Goal: Information Seeking & Learning: Learn about a topic

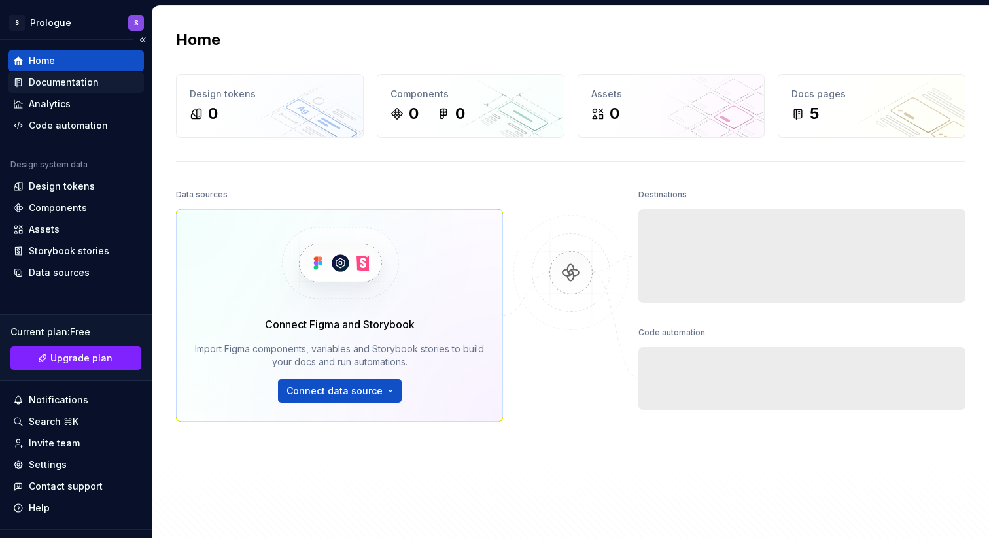
click at [74, 81] on div "Documentation" at bounding box center [64, 82] width 70 height 13
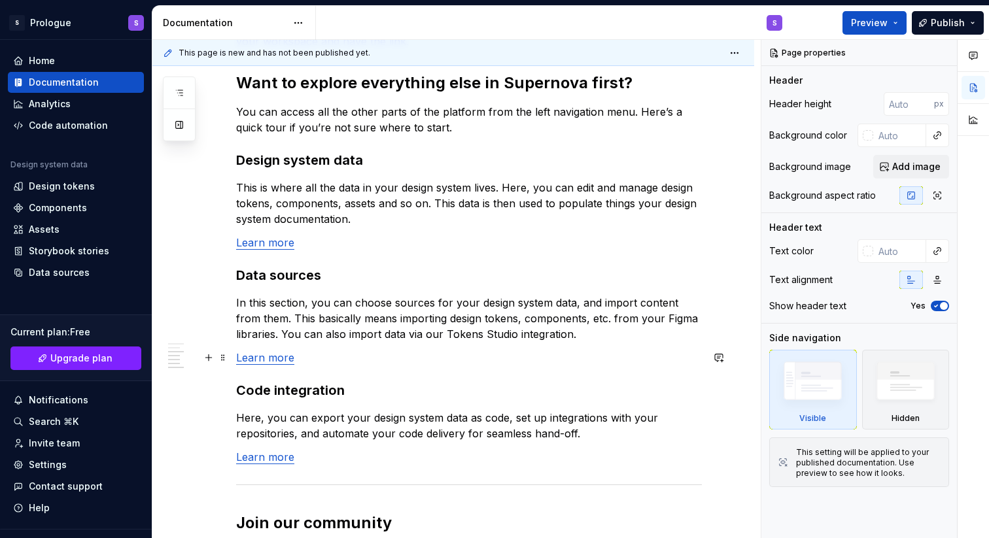
scroll to position [863, 0]
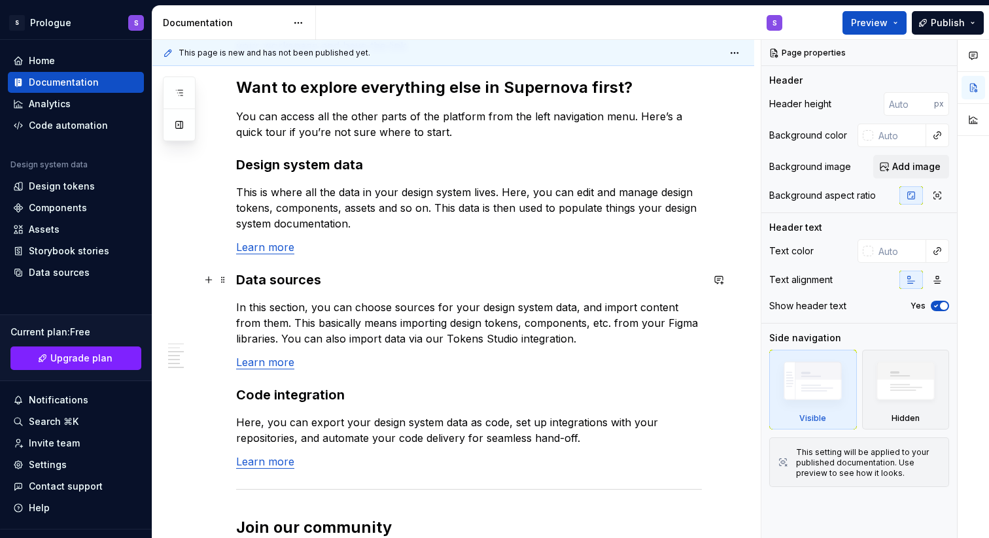
click at [186, 274] on div "In case you're not too sure where to begin, we've provided some templates for y…" at bounding box center [453, 75] width 602 height 1428
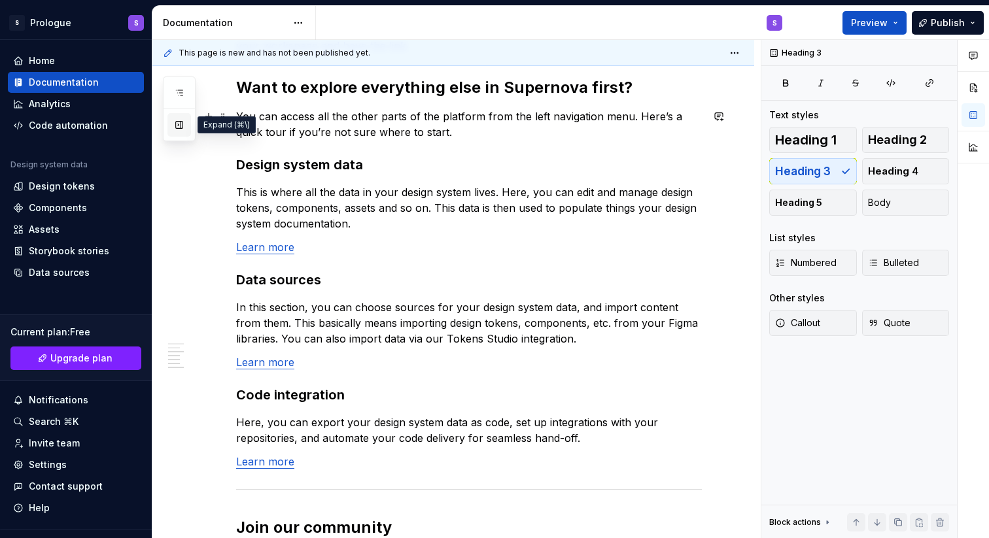
click at [178, 120] on button "button" at bounding box center [179, 125] width 24 height 24
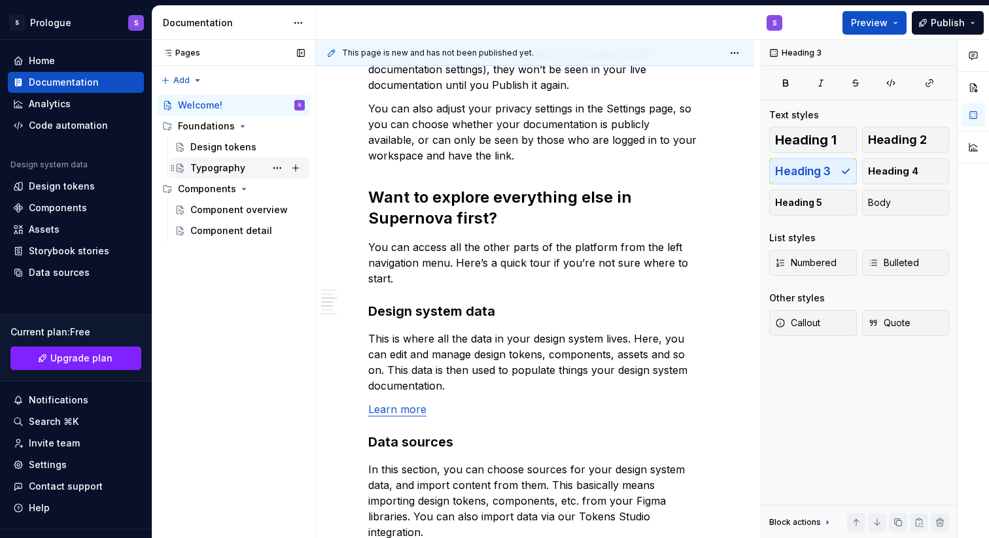
click at [221, 162] on div "Typography" at bounding box center [217, 168] width 55 height 13
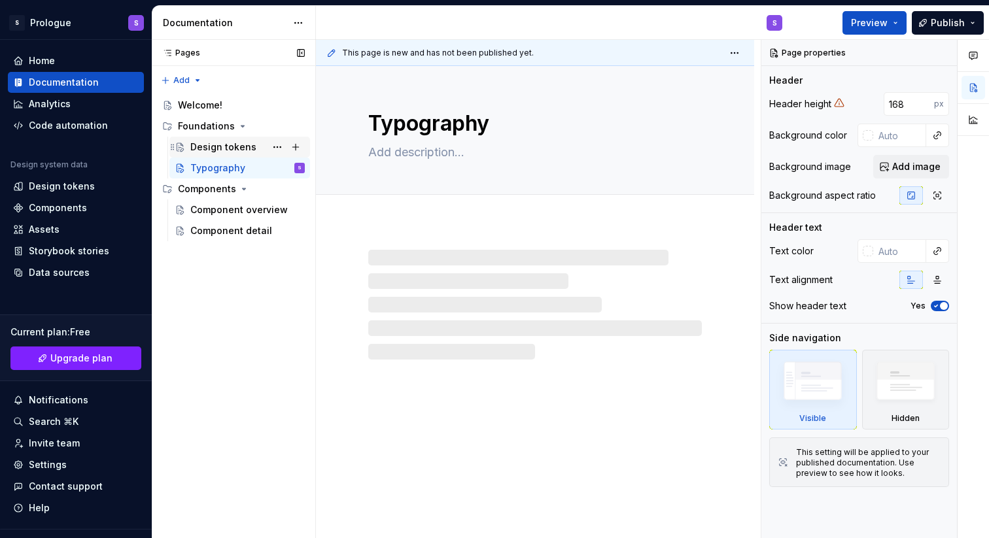
click at [205, 145] on div "Design tokens" at bounding box center [223, 147] width 66 height 13
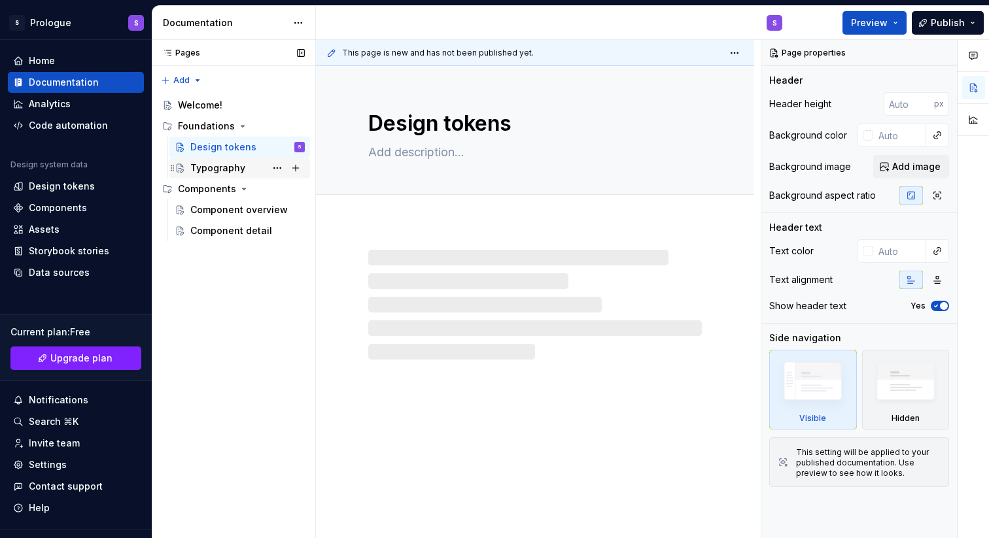
click at [205, 167] on div "Typography" at bounding box center [217, 168] width 55 height 13
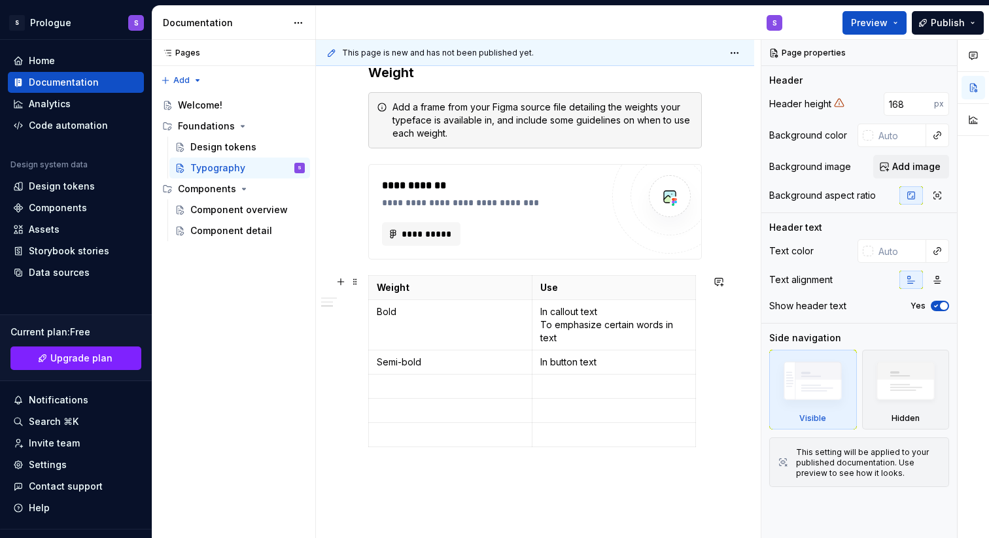
scroll to position [997, 0]
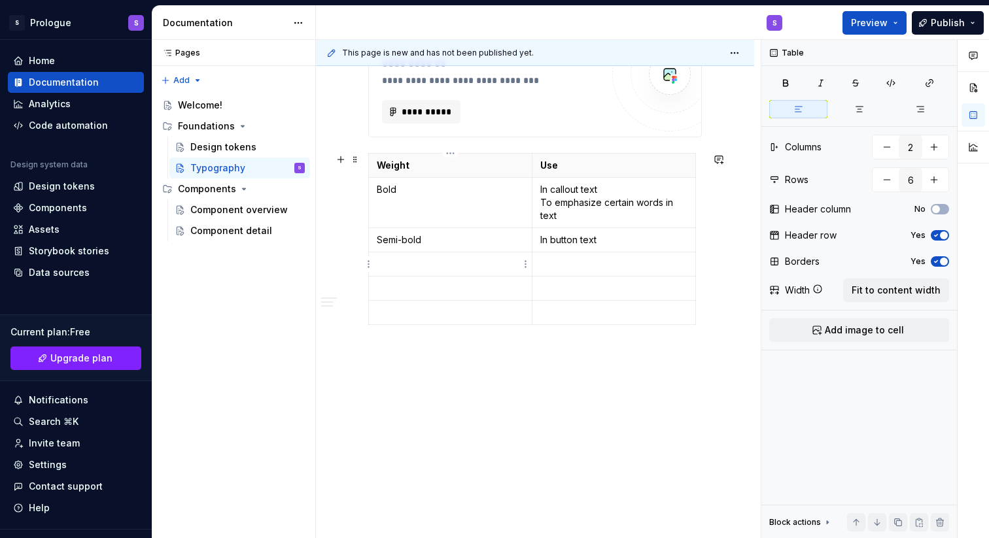
click at [413, 269] on p at bounding box center [450, 264] width 147 height 13
click at [416, 290] on p at bounding box center [450, 288] width 147 height 13
click at [232, 213] on div "Component overview" at bounding box center [227, 209] width 75 height 13
click at [232, 232] on div "Component detail" at bounding box center [227, 230] width 75 height 13
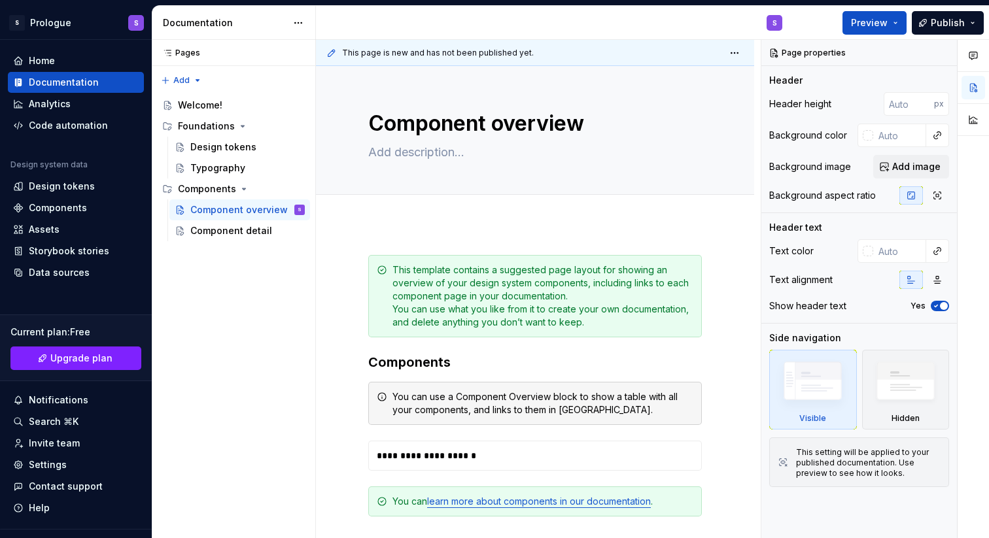
type textarea "*"
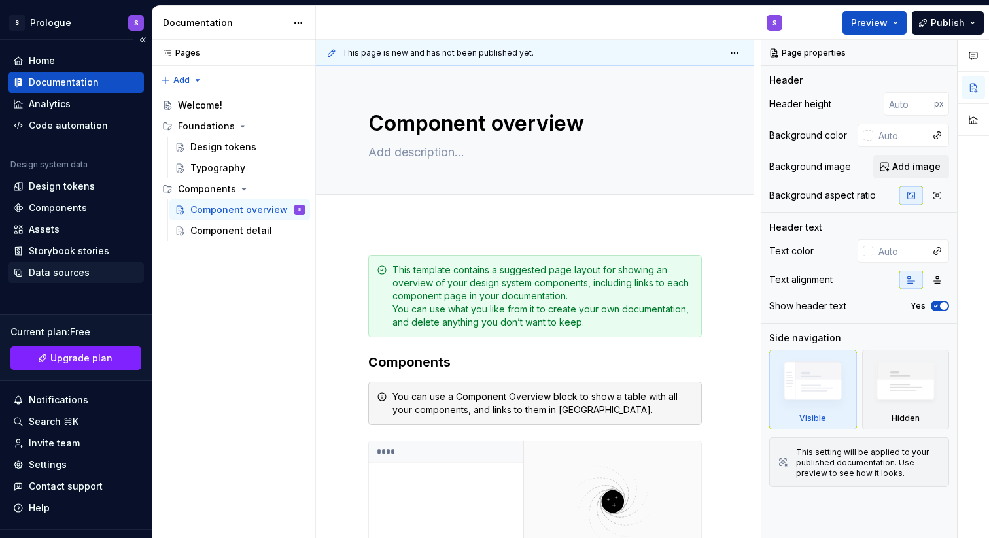
click at [49, 271] on div "Data sources" at bounding box center [59, 272] width 61 height 13
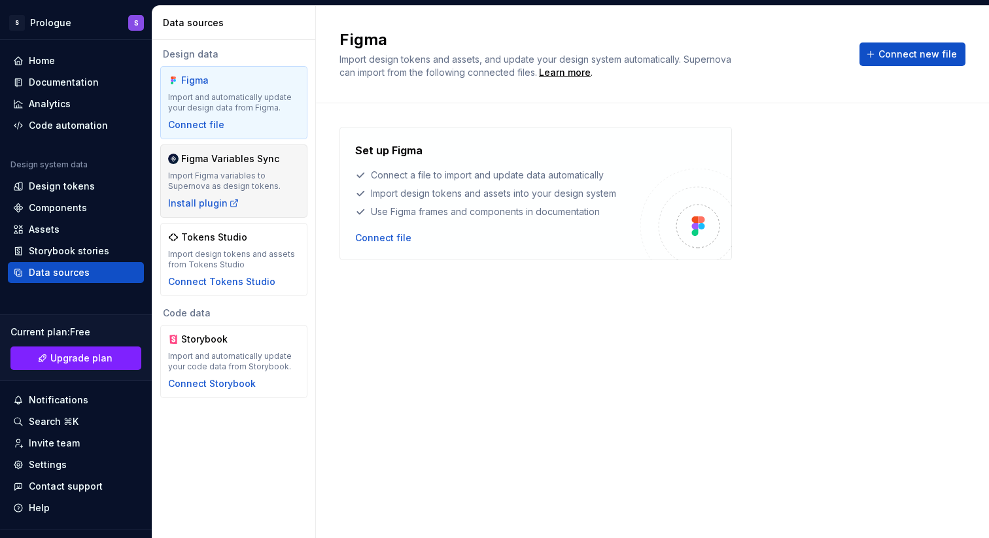
click at [247, 188] on div "Import Figma variables to Supernova as design tokens." at bounding box center [234, 181] width 132 height 21
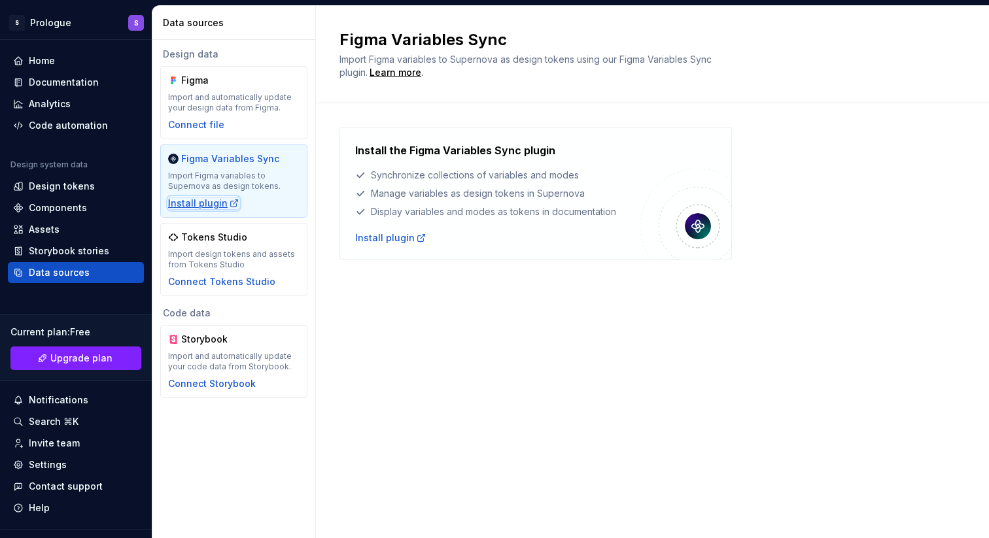
click at [203, 202] on div "Install plugin" at bounding box center [203, 203] width 71 height 13
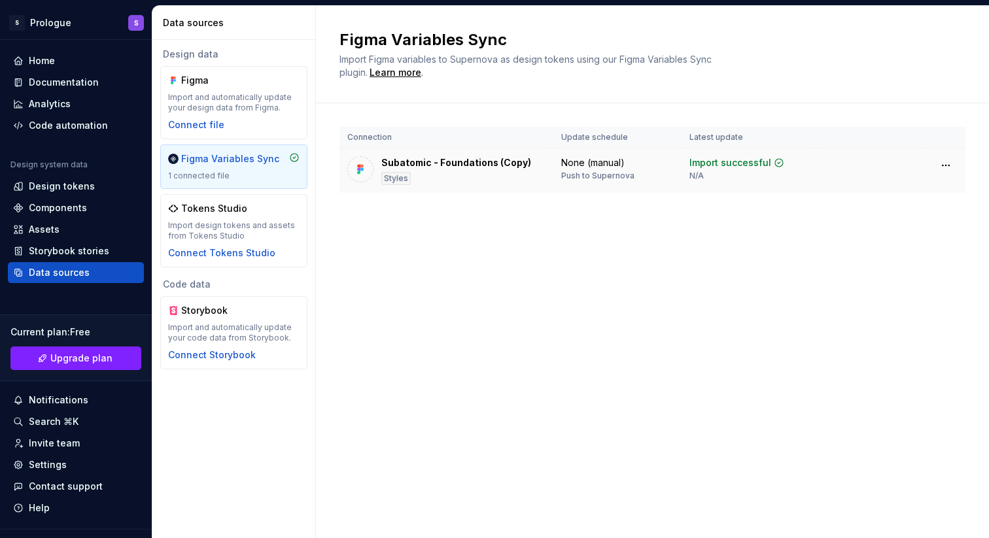
click at [463, 171] on div "Subatomic - Foundations (Copy) Styles" at bounding box center [456, 170] width 150 height 29
click at [947, 166] on html "S Prologue S Home Documentation Analytics Code automation Design system data De…" at bounding box center [494, 269] width 989 height 538
click at [673, 264] on html "S Prologue S Home Documentation Analytics Code automation Design system data De…" at bounding box center [494, 269] width 989 height 538
click at [53, 190] on div "Design tokens" at bounding box center [62, 186] width 66 height 13
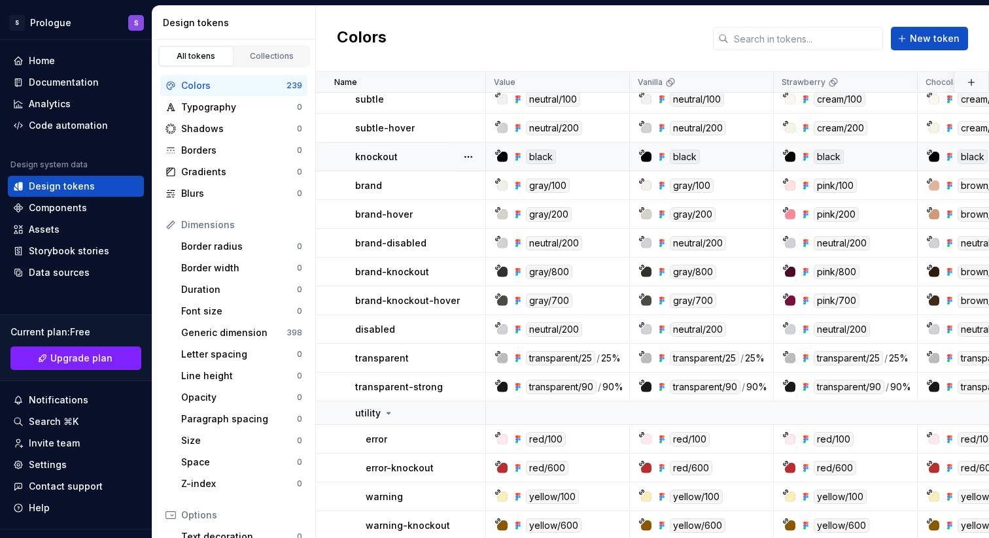
scroll to position [248, 0]
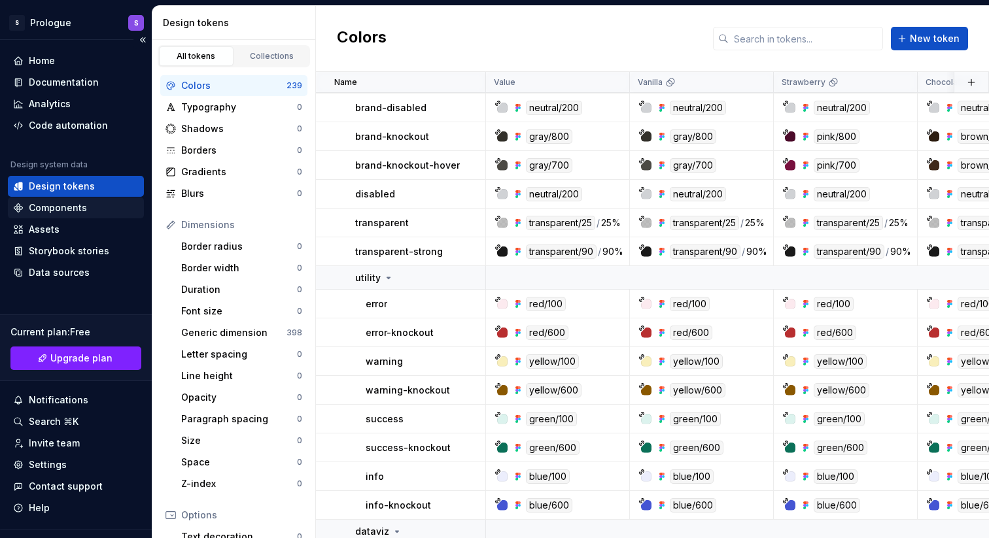
click at [51, 210] on div "Components" at bounding box center [58, 208] width 58 height 13
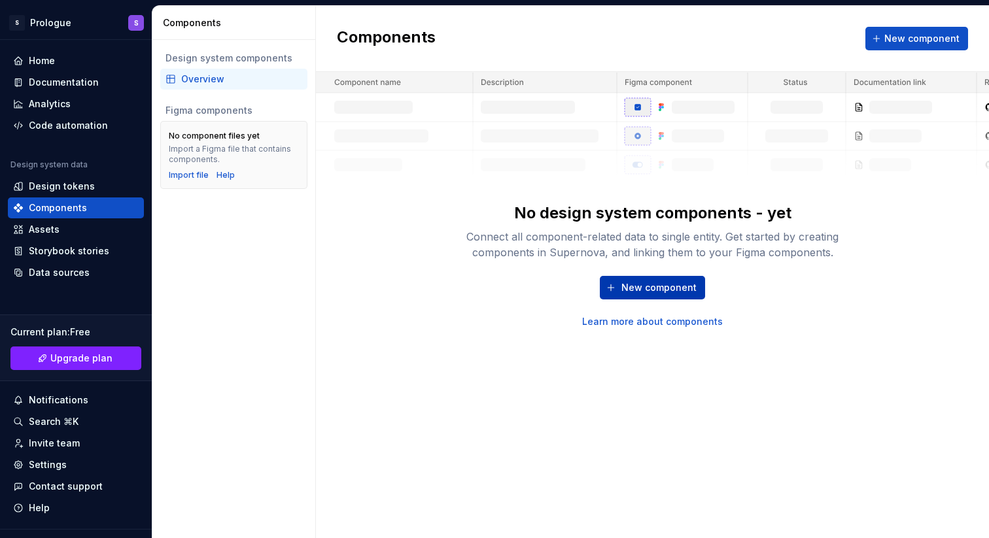
click at [658, 286] on span "New component" at bounding box center [659, 287] width 75 height 13
click at [662, 289] on span "New component" at bounding box center [659, 287] width 75 height 13
click at [909, 39] on span "New component" at bounding box center [922, 38] width 75 height 13
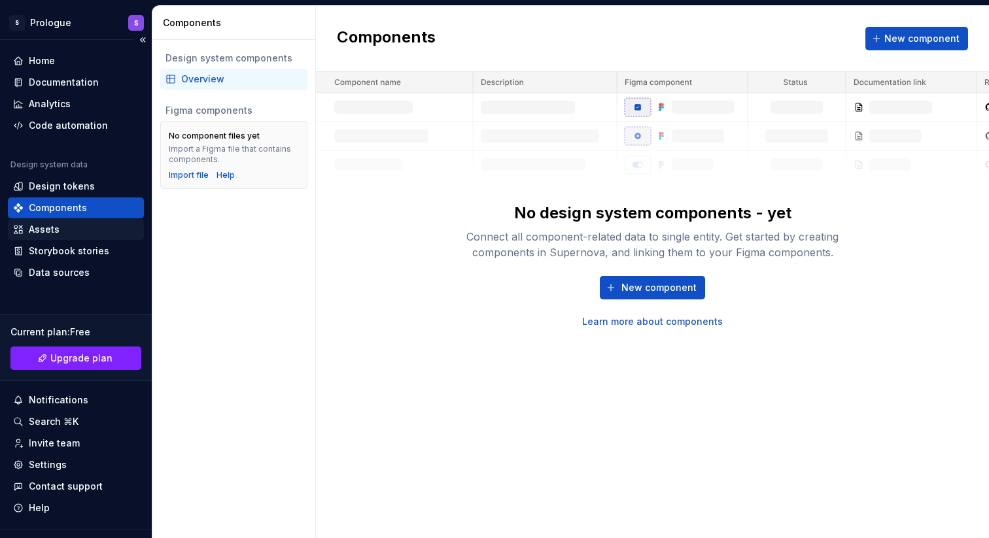
click at [44, 224] on div "Assets" at bounding box center [44, 229] width 31 height 13
click at [43, 227] on div "Assets" at bounding box center [44, 229] width 31 height 13
click at [43, 230] on div "Assets" at bounding box center [44, 229] width 31 height 13
